Goal: Task Accomplishment & Management: Complete application form

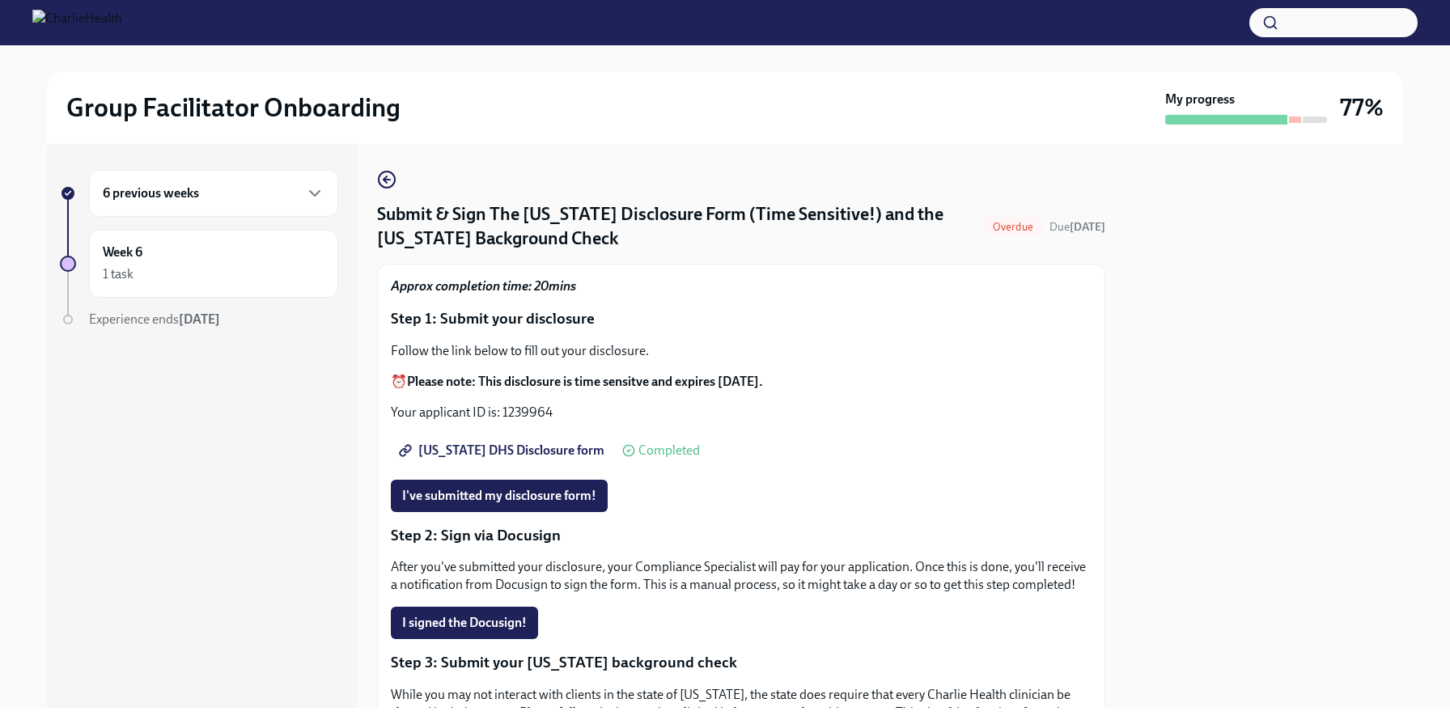
click at [533, 449] on span "[US_STATE] DHS Disclosure form" at bounding box center [503, 451] width 202 height 16
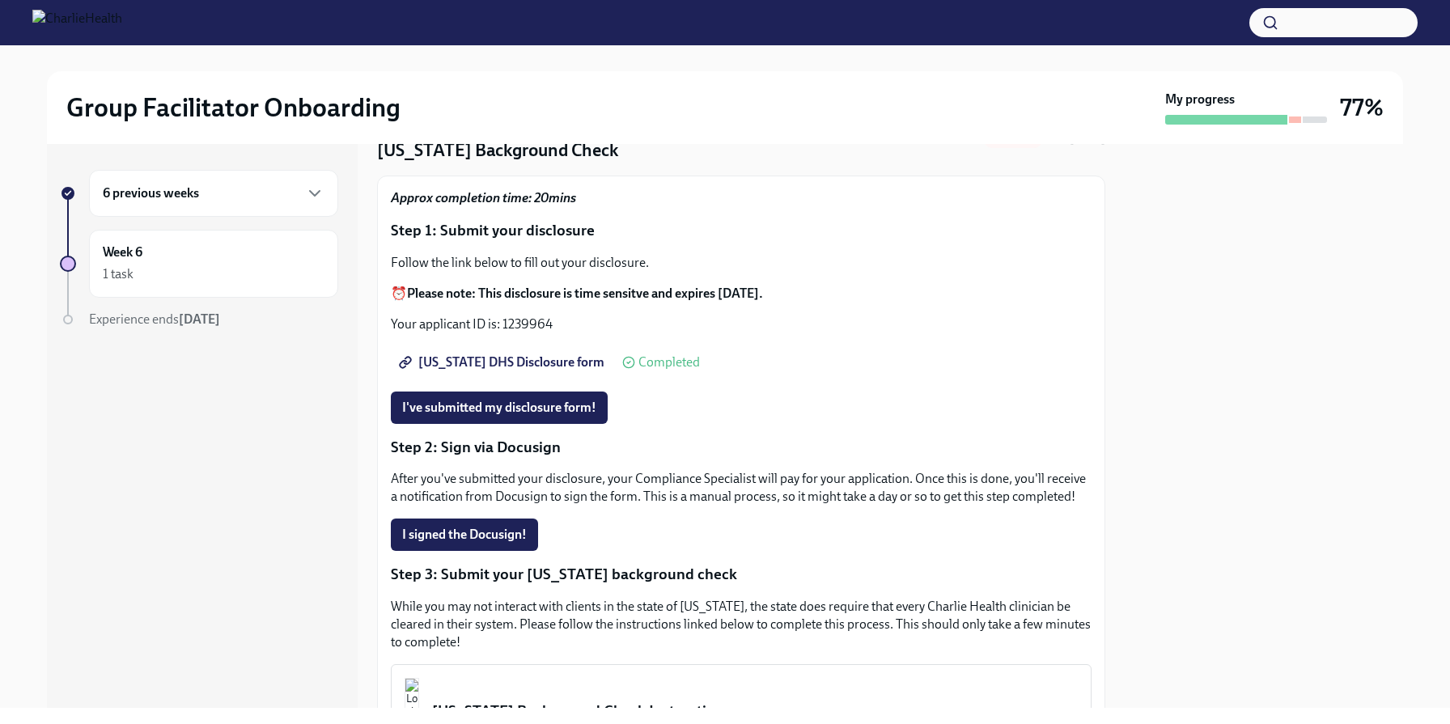
scroll to position [86, 0]
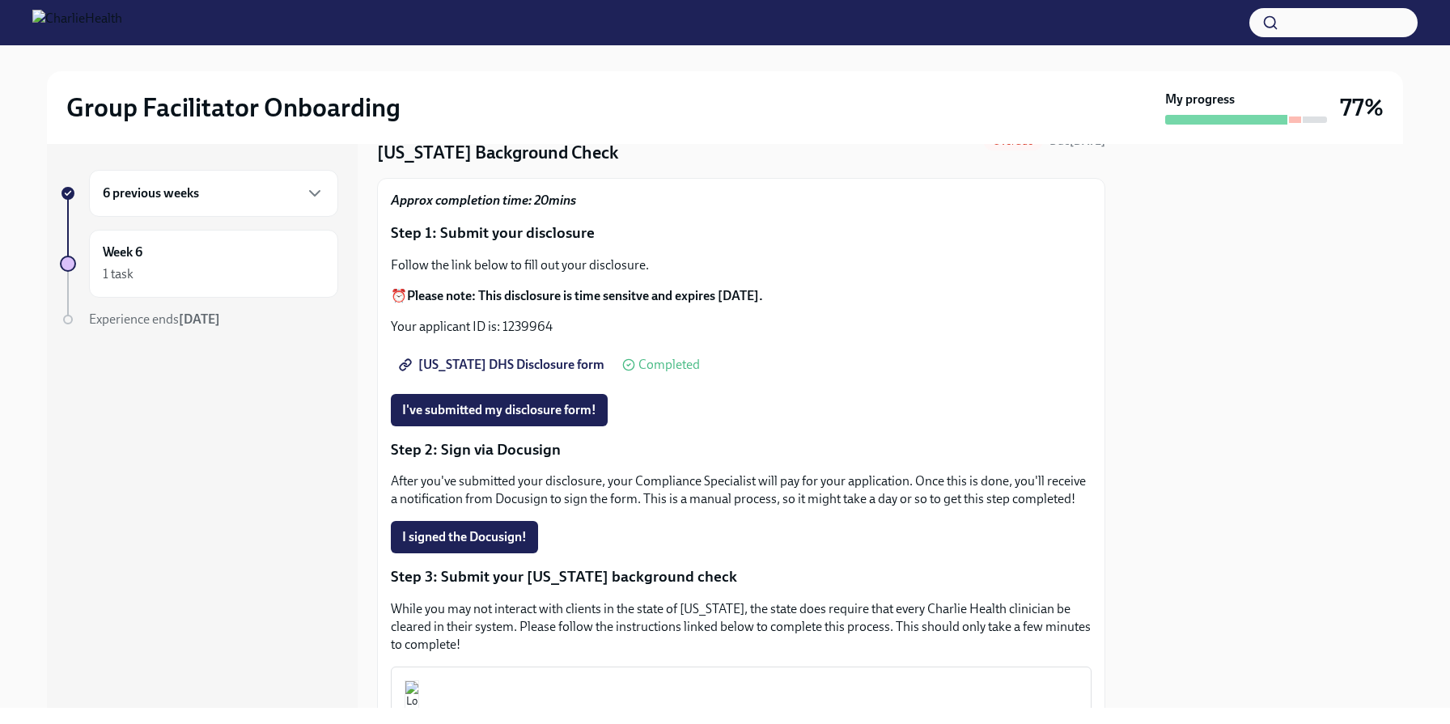
click at [596, 299] on strong "Please note: This disclosure is time sensitve and expires [DATE]." at bounding box center [585, 295] width 356 height 15
click at [534, 367] on span "[US_STATE] DHS Disclosure form" at bounding box center [503, 365] width 202 height 16
click at [512, 367] on span "[US_STATE] DHS Disclosure form" at bounding box center [503, 365] width 202 height 16
click at [508, 434] on div "Approx completion time: 20mins Step 1: Submit your disclosure Follow the link b…" at bounding box center [741, 543] width 701 height 702
click at [507, 426] on button "I've submitted my disclosure form!" at bounding box center [499, 410] width 217 height 32
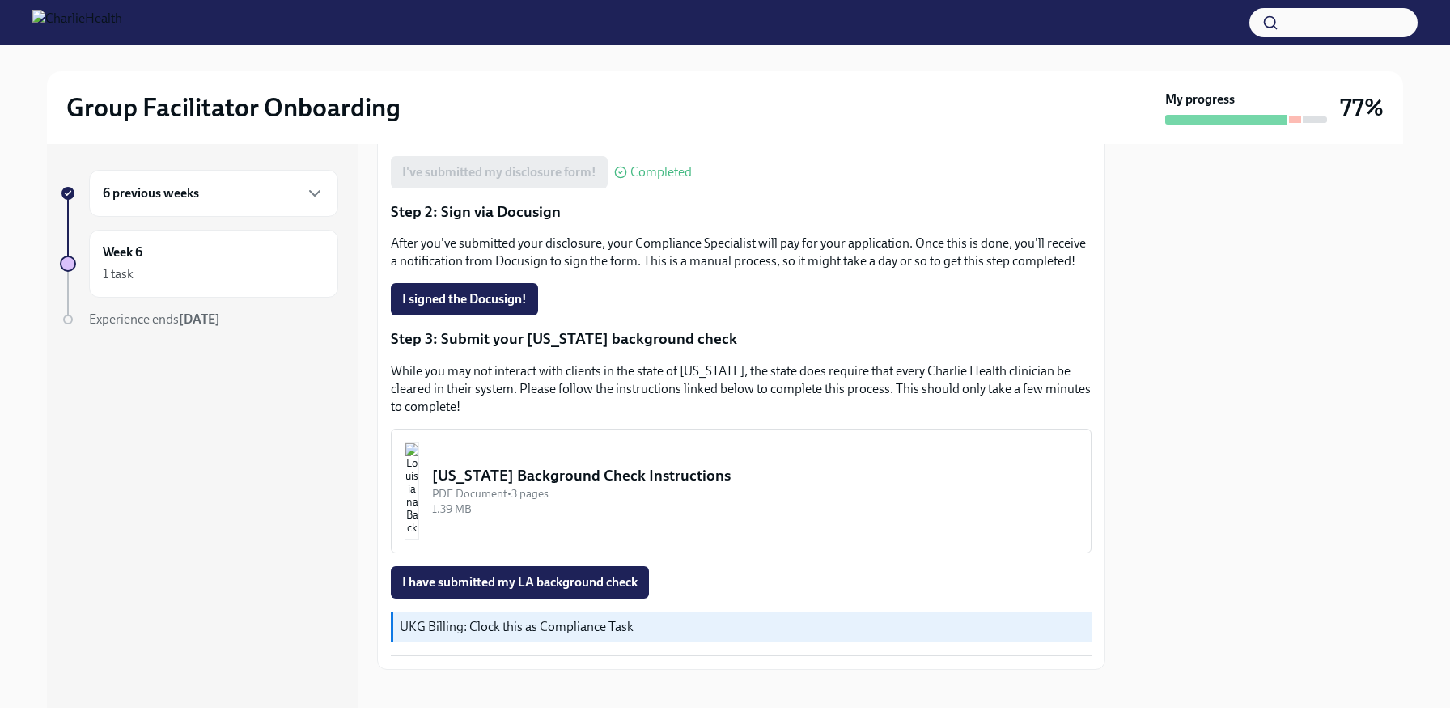
scroll to position [327, 0]
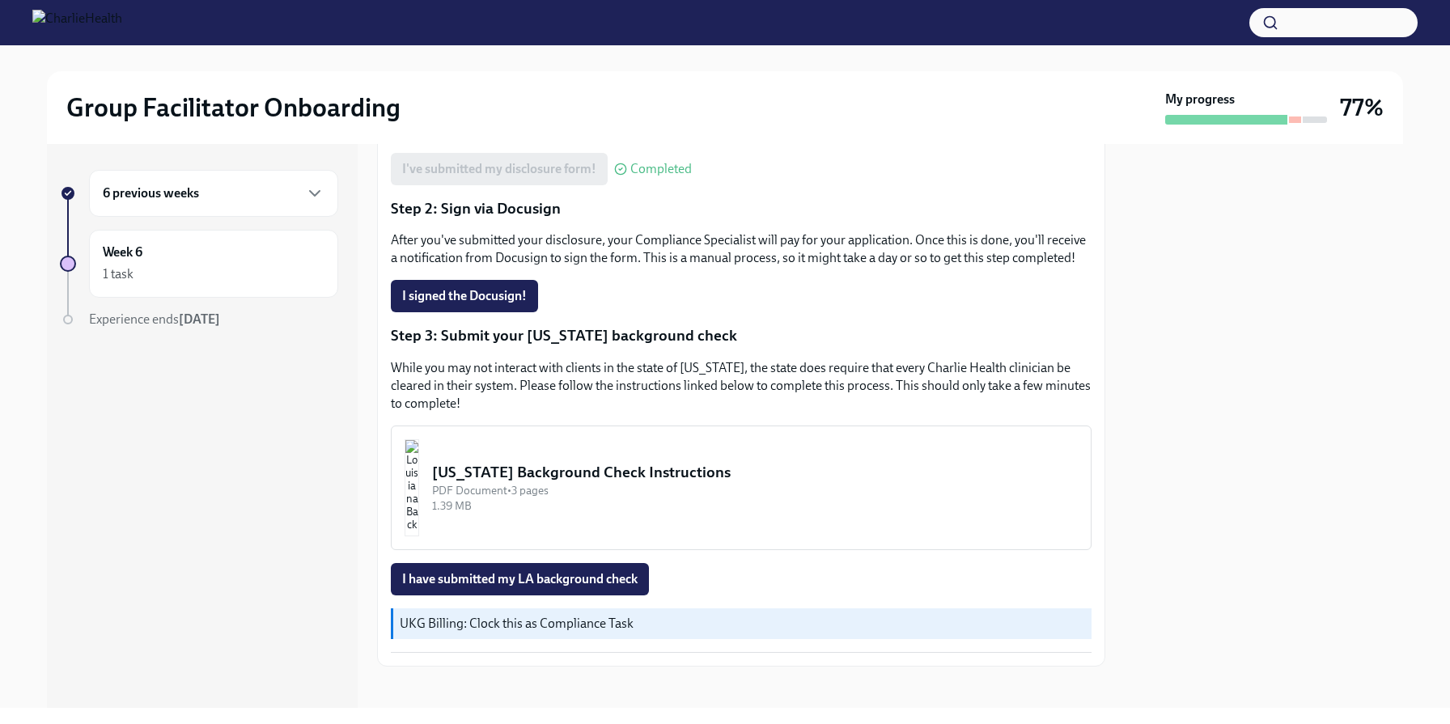
click at [664, 446] on button "Louisiana Background Check Instructions PDF Document • 3 pages 1.39 MB" at bounding box center [741, 488] width 701 height 125
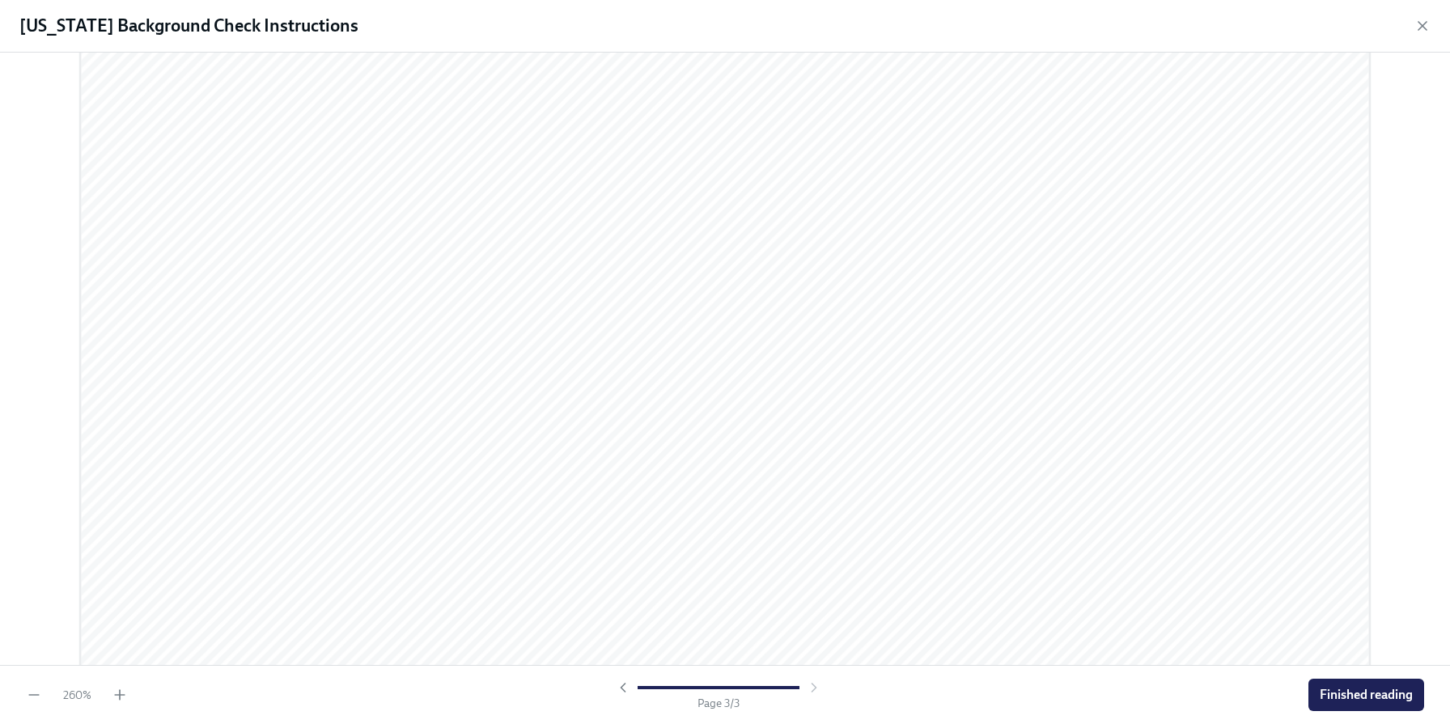
scroll to position [4364, 0]
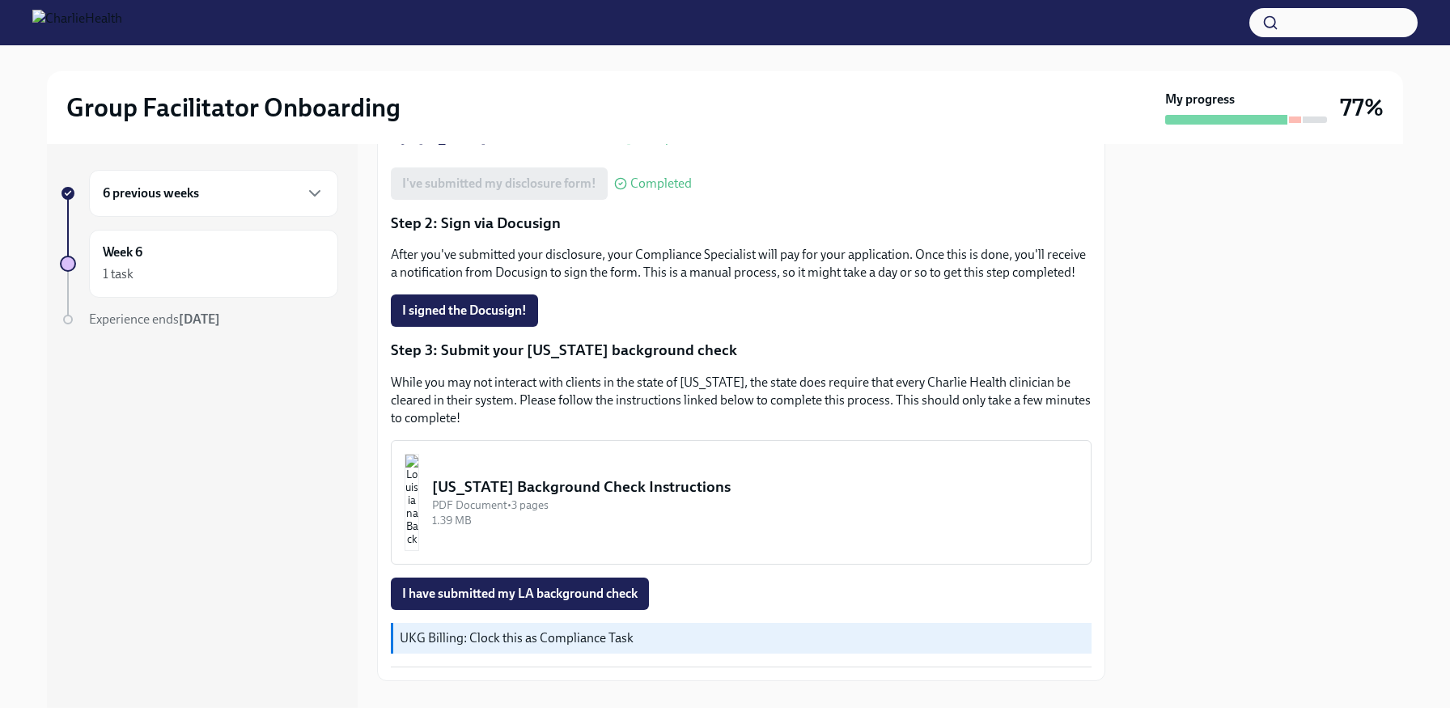
scroll to position [321, 0]
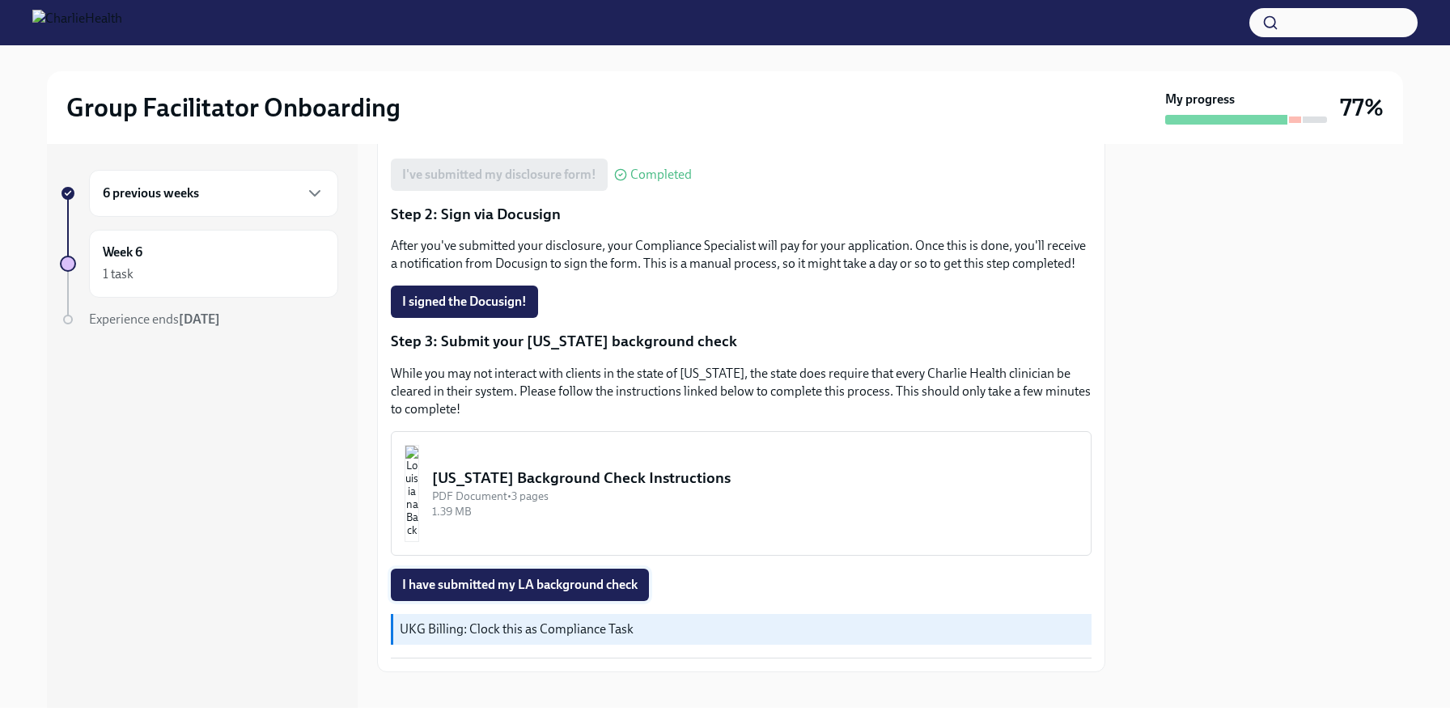
click at [464, 586] on span "I have submitted my LA background check" at bounding box center [519, 585] width 235 height 16
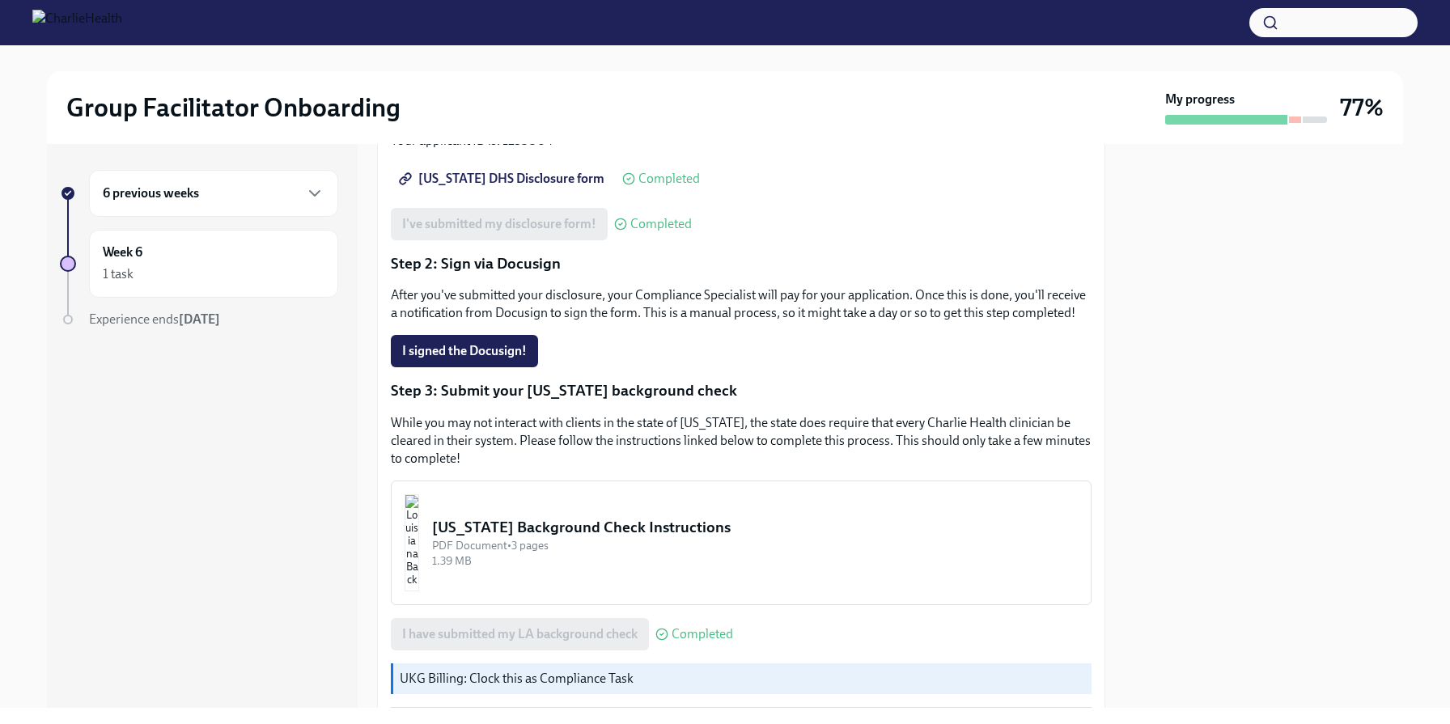
scroll to position [267, 0]
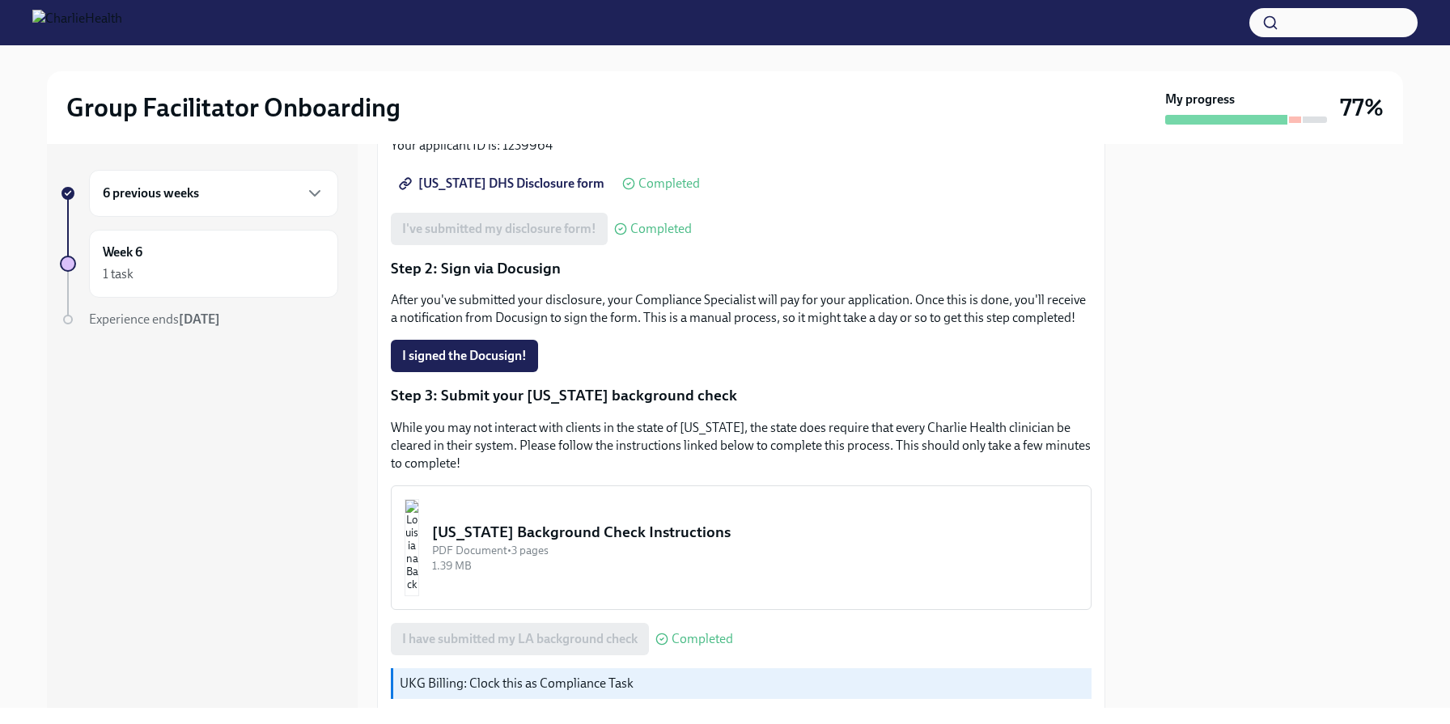
click at [252, 197] on div "6 previous weeks" at bounding box center [214, 193] width 222 height 19
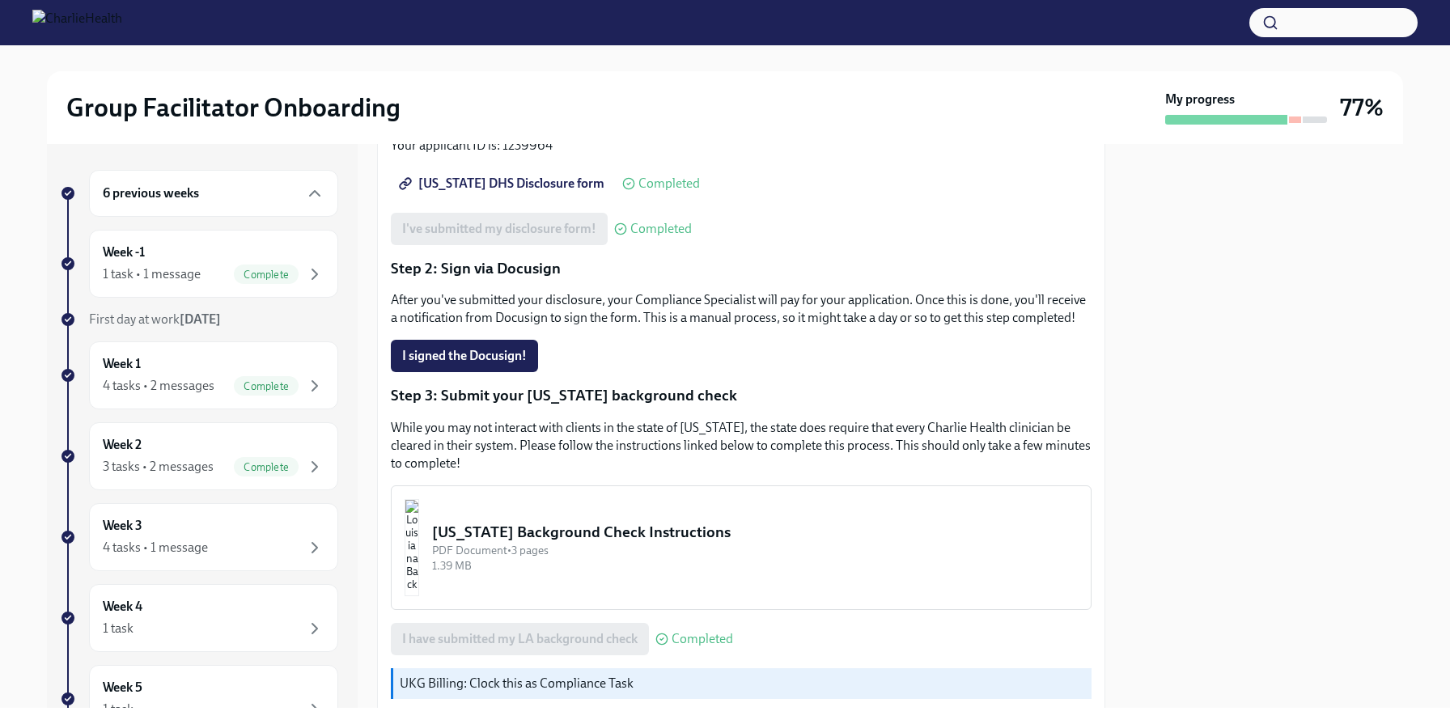
scroll to position [201, 0]
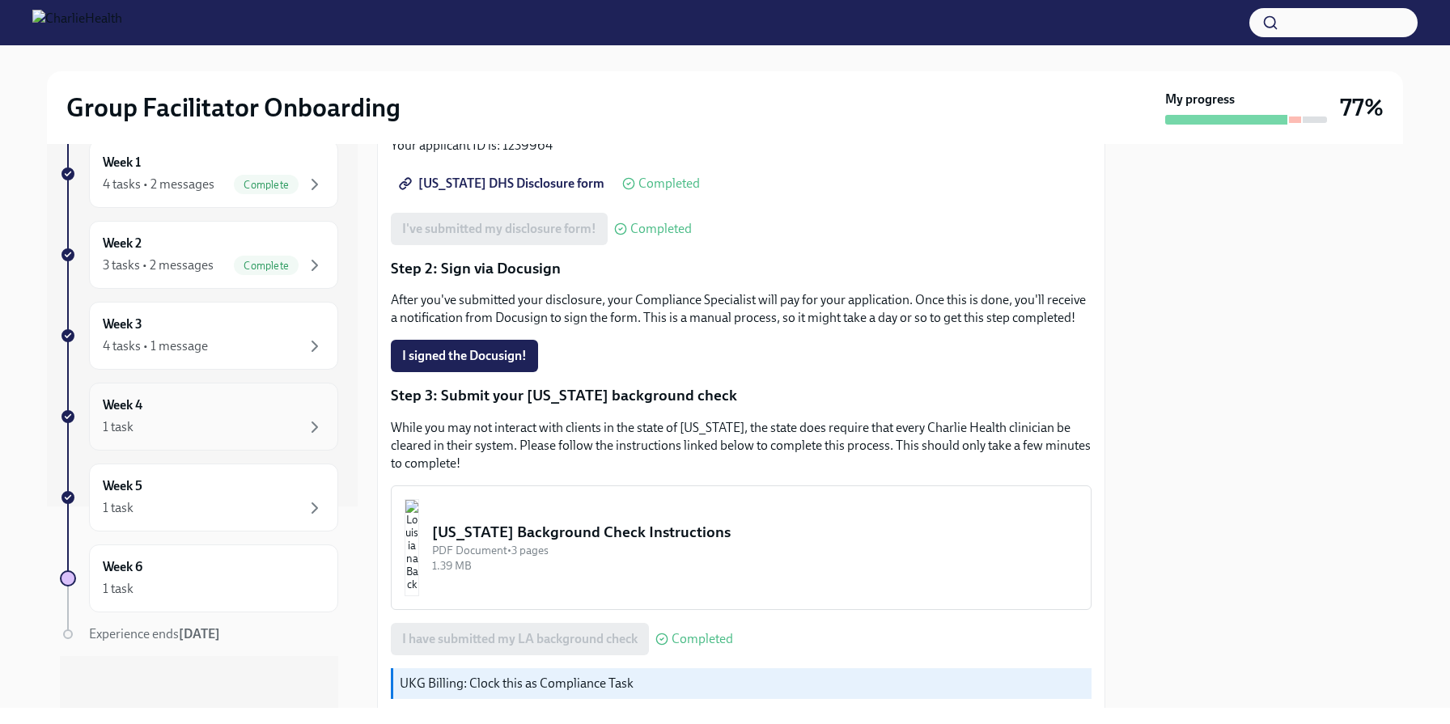
click at [250, 410] on div "Week 4 1 task" at bounding box center [214, 416] width 222 height 40
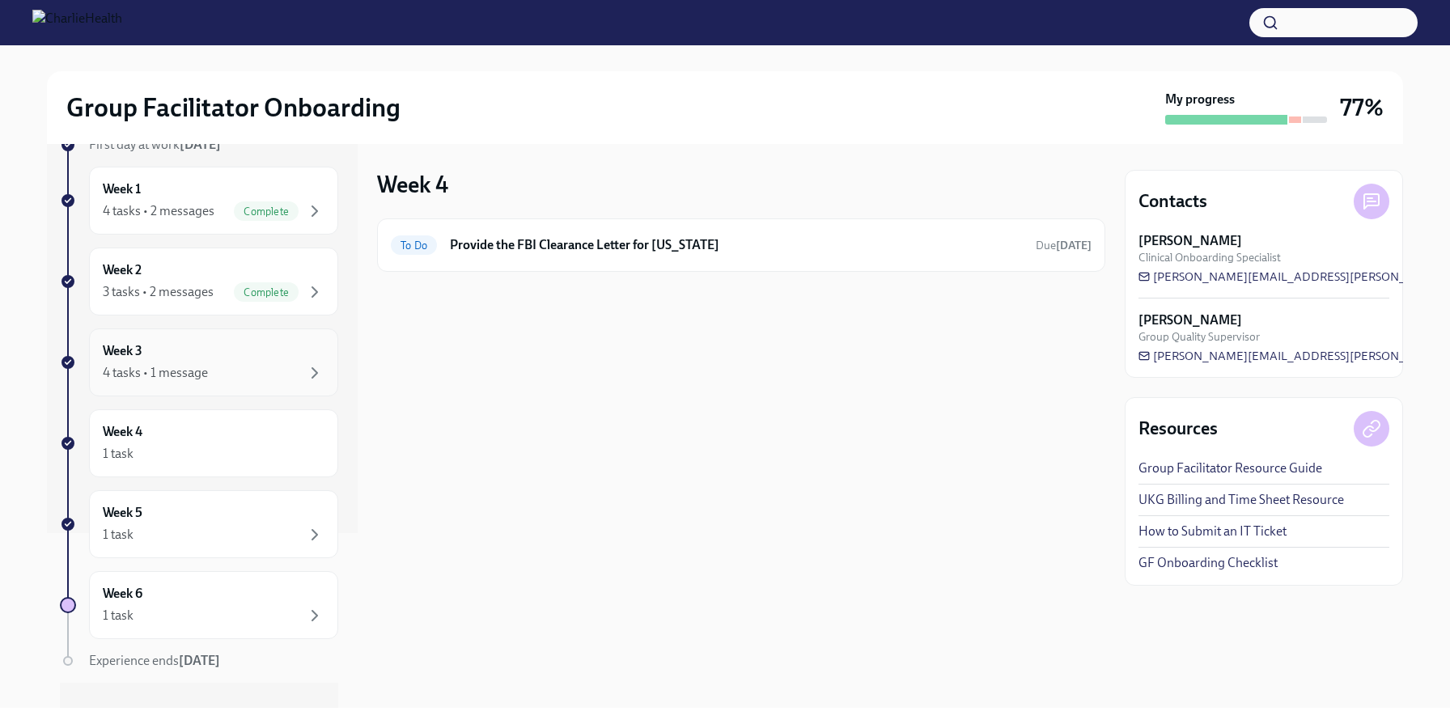
scroll to position [201, 0]
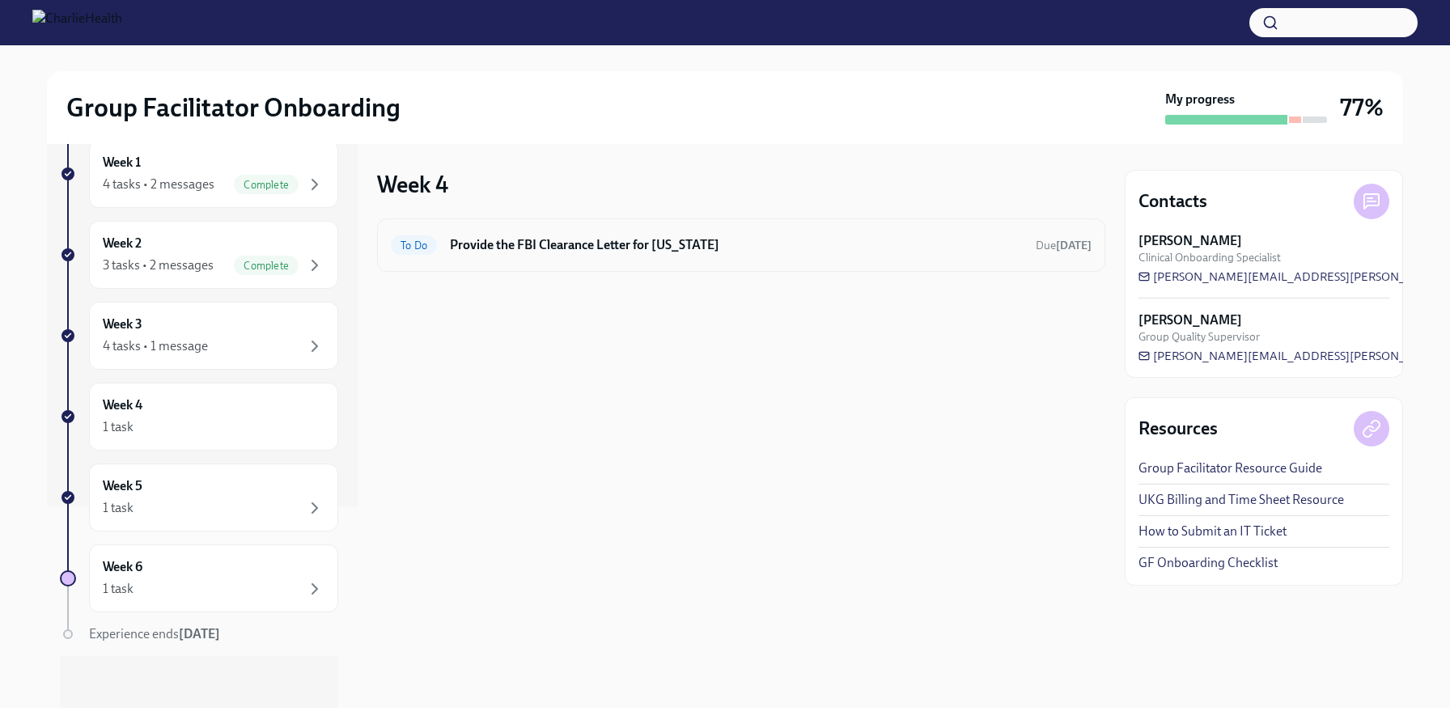
click at [621, 258] on div "To Do Provide the FBI Clearance Letter for [US_STATE] Due [DATE]" at bounding box center [741, 244] width 728 height 53
click at [616, 243] on h6 "Provide the FBI Clearance Letter for [US_STATE]" at bounding box center [736, 245] width 573 height 18
